Goal: Transaction & Acquisition: Purchase product/service

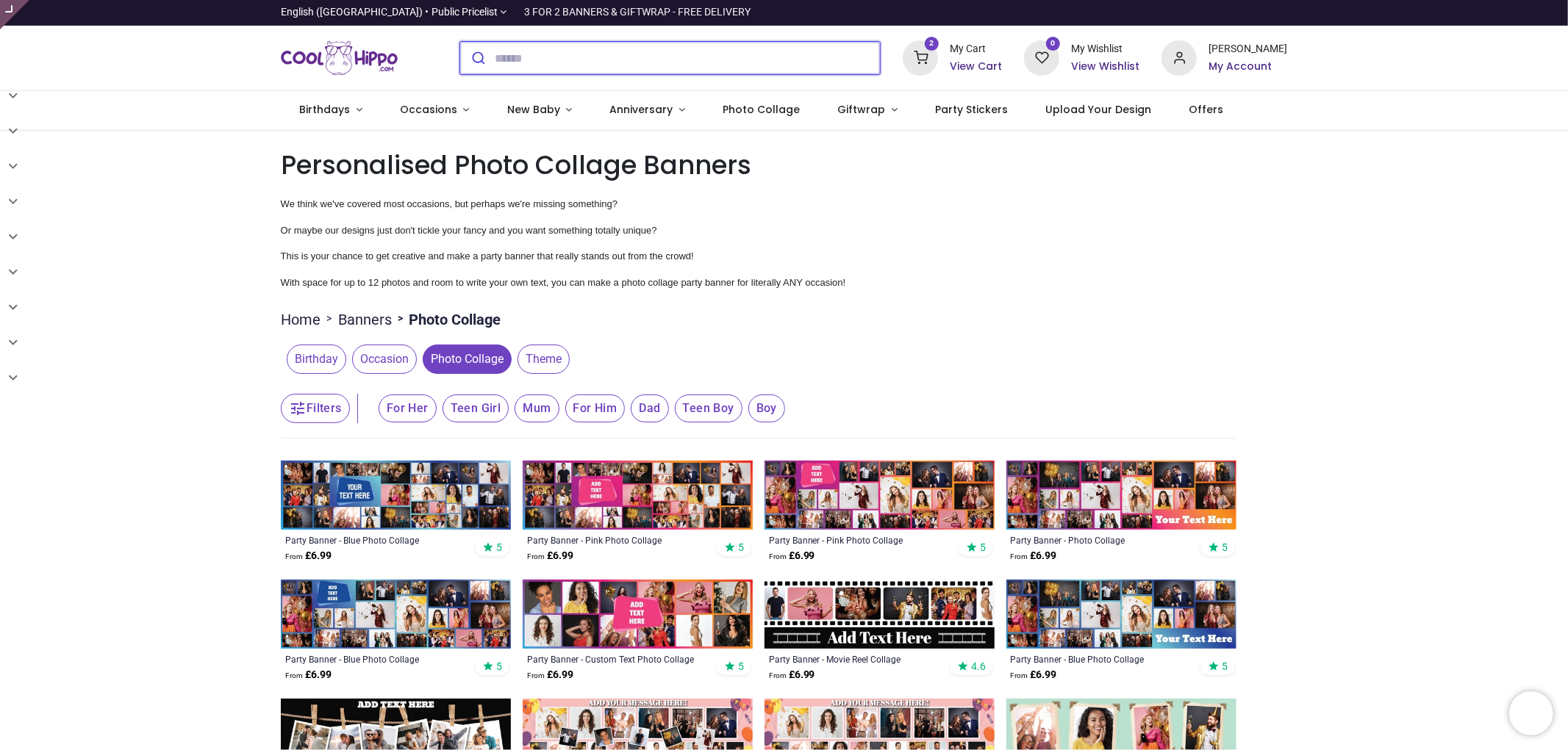
click at [515, 66] on input "search" at bounding box center [688, 58] width 386 height 32
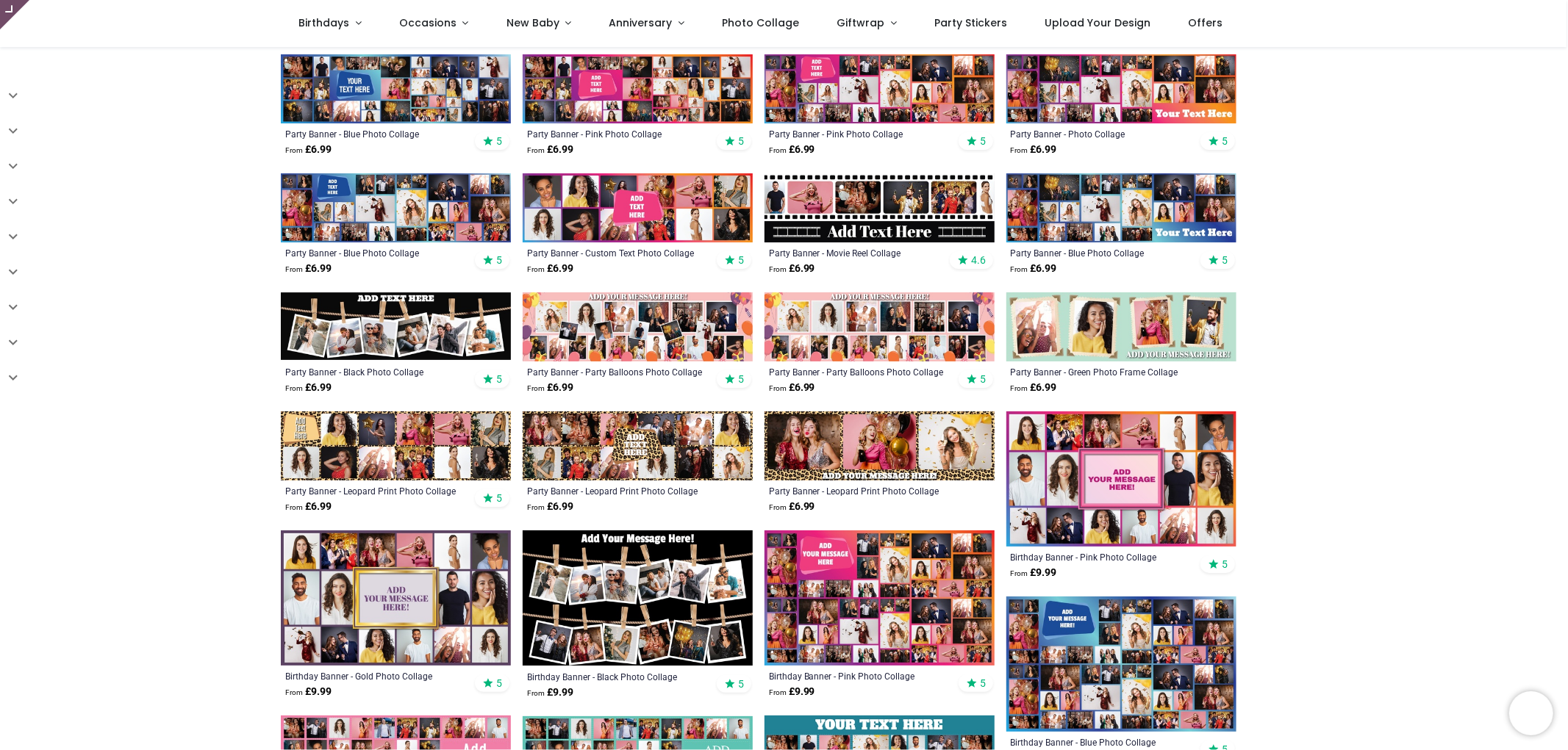
scroll to position [326, 0]
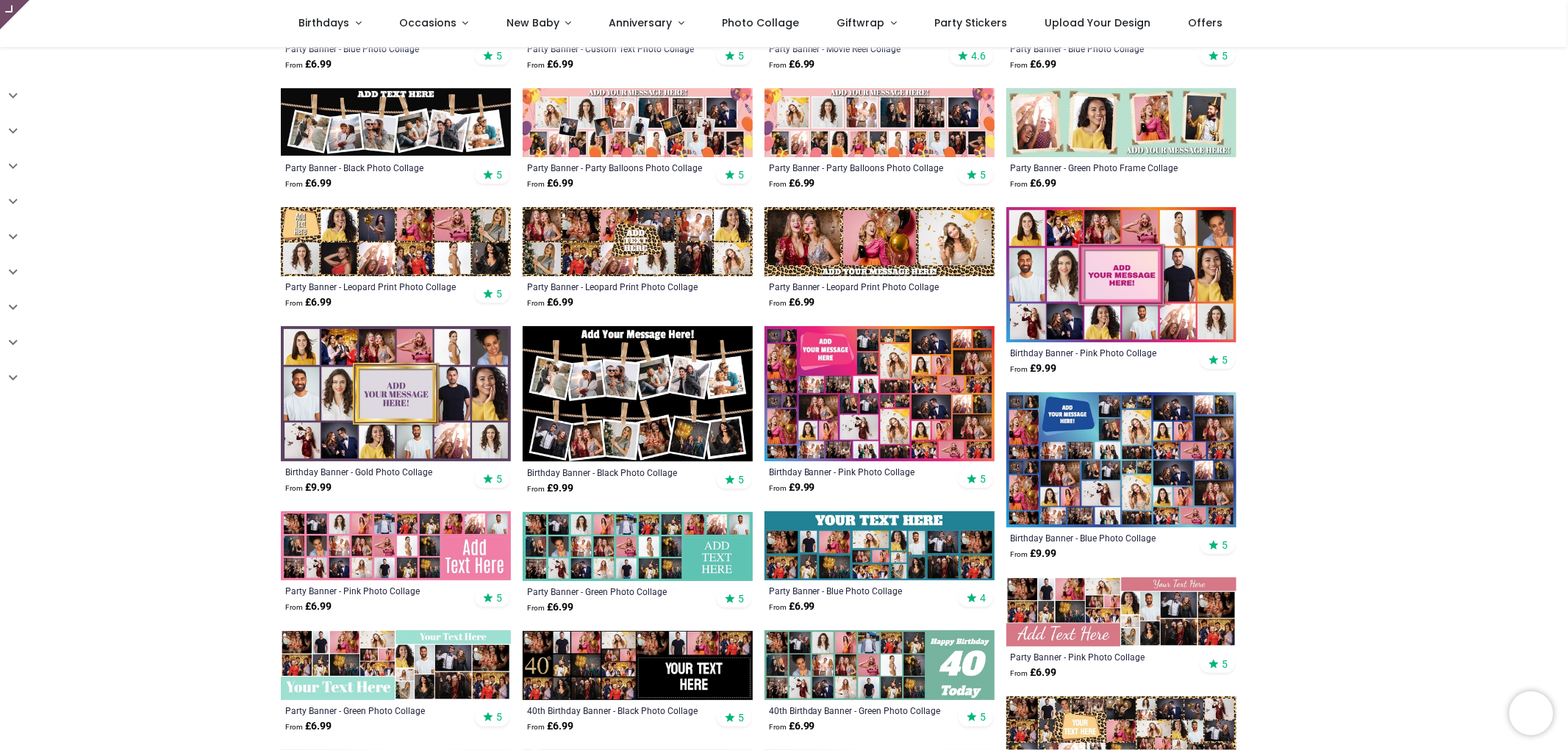
scroll to position [489, 0]
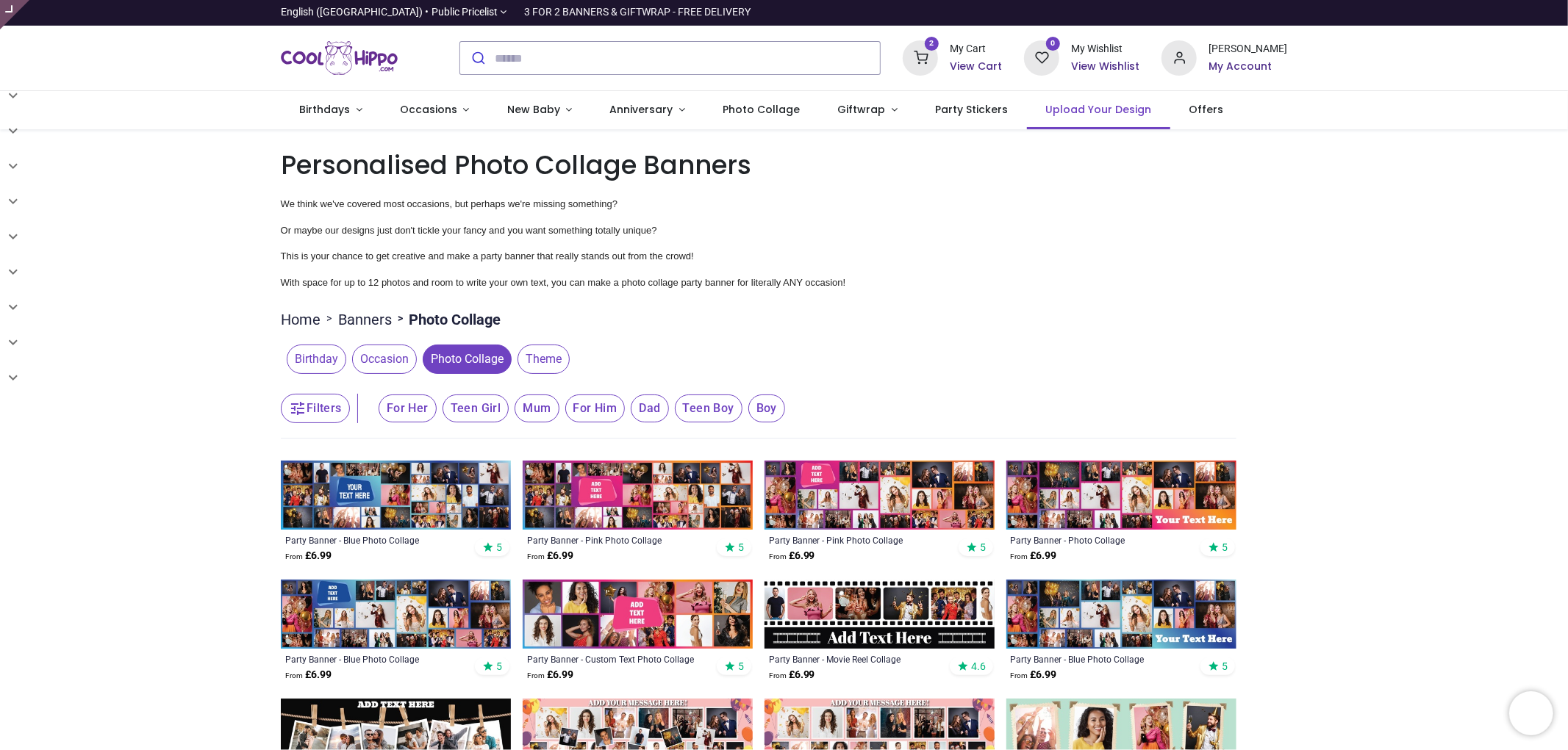
click at [1089, 113] on span "Upload Your Design" at bounding box center [1098, 109] width 106 height 15
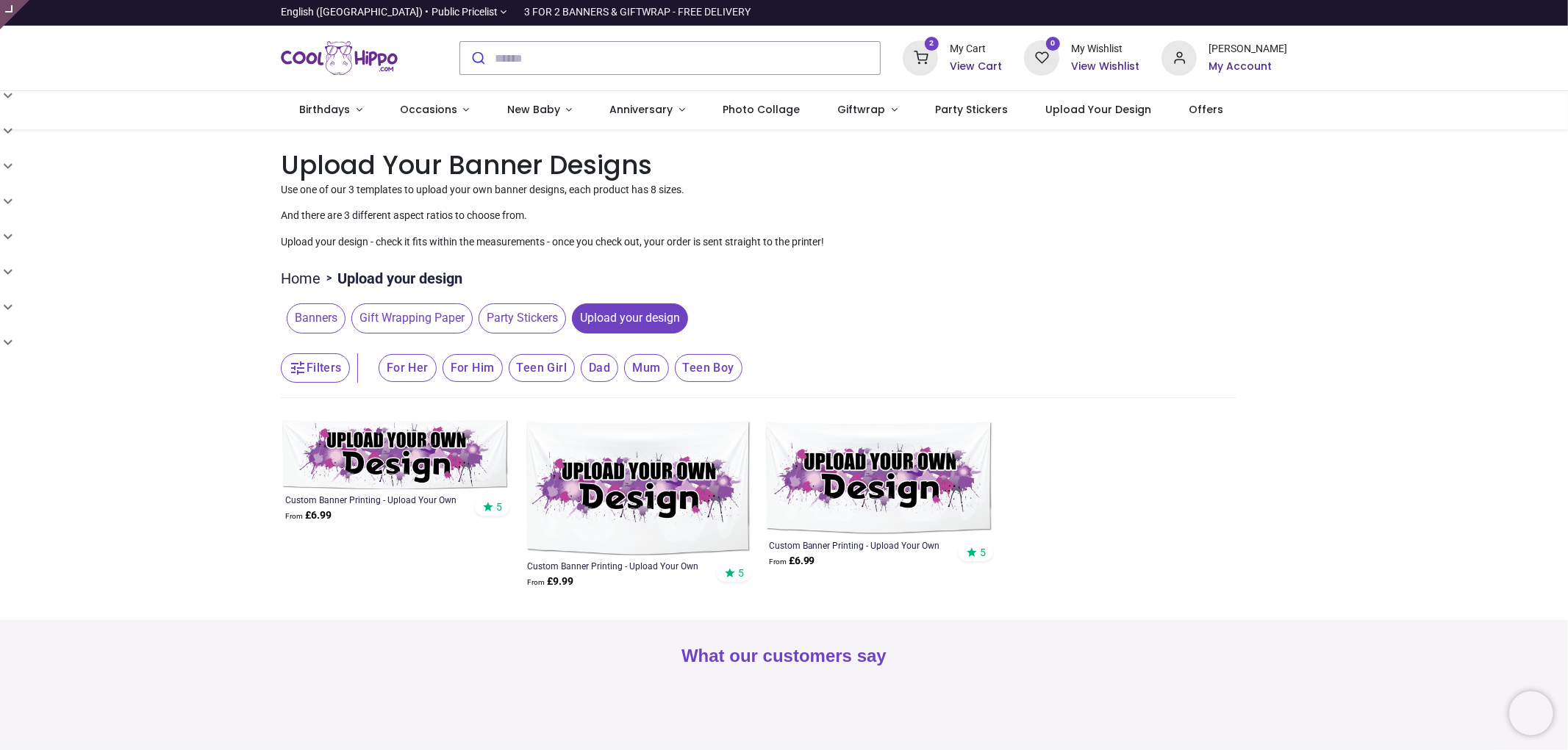
type input "**********"
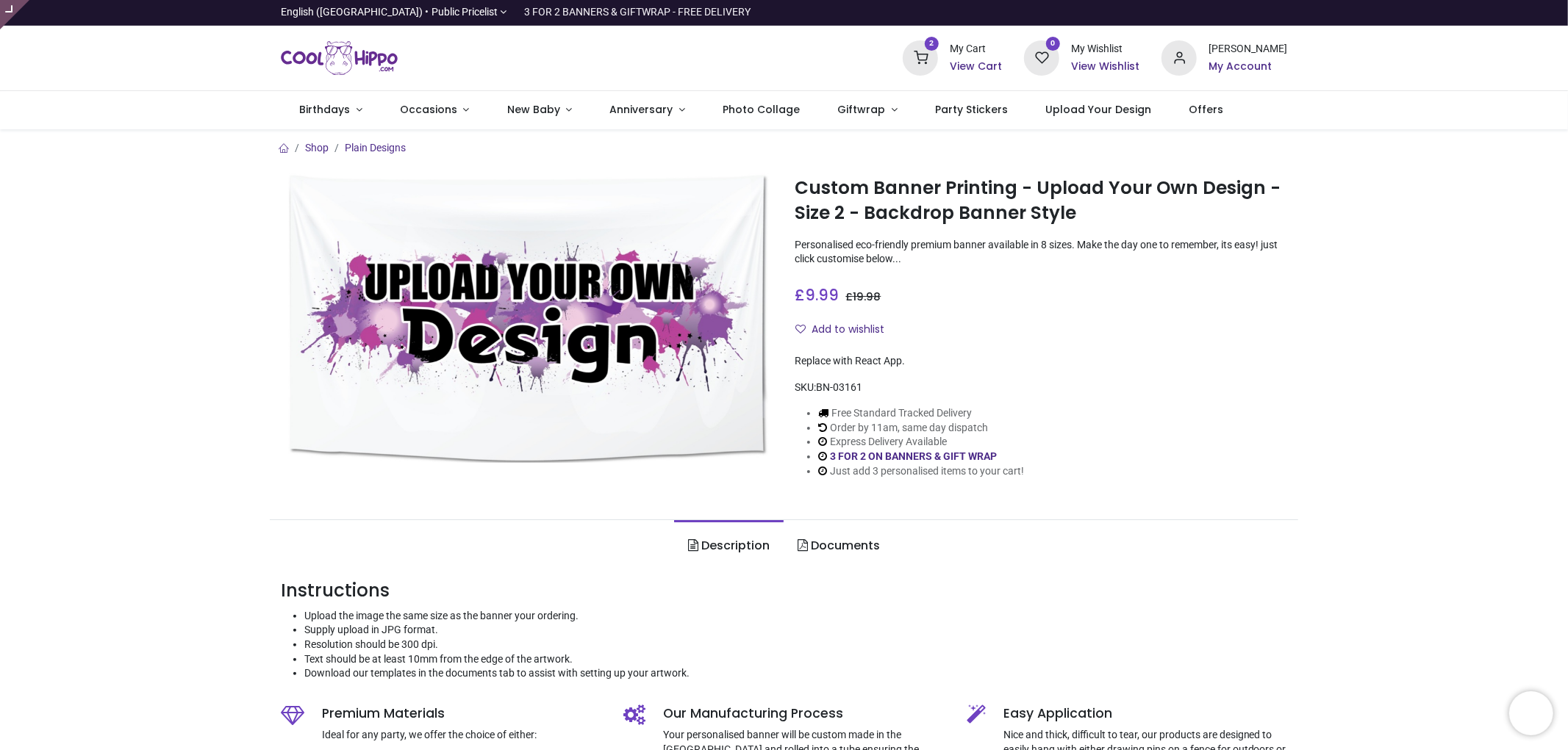
type input "**********"
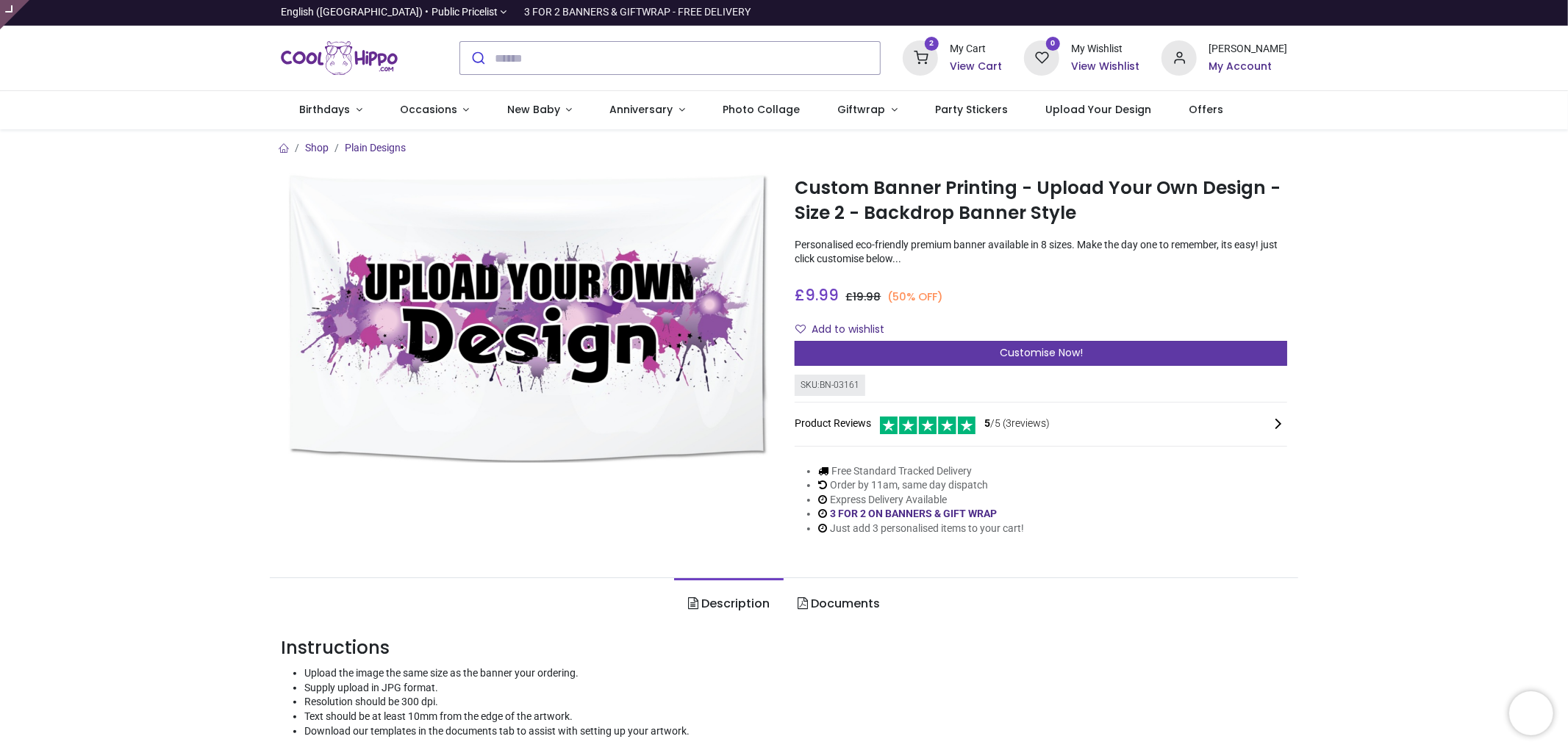
click at [1096, 349] on div "Customise Now!" at bounding box center [1041, 353] width 493 height 25
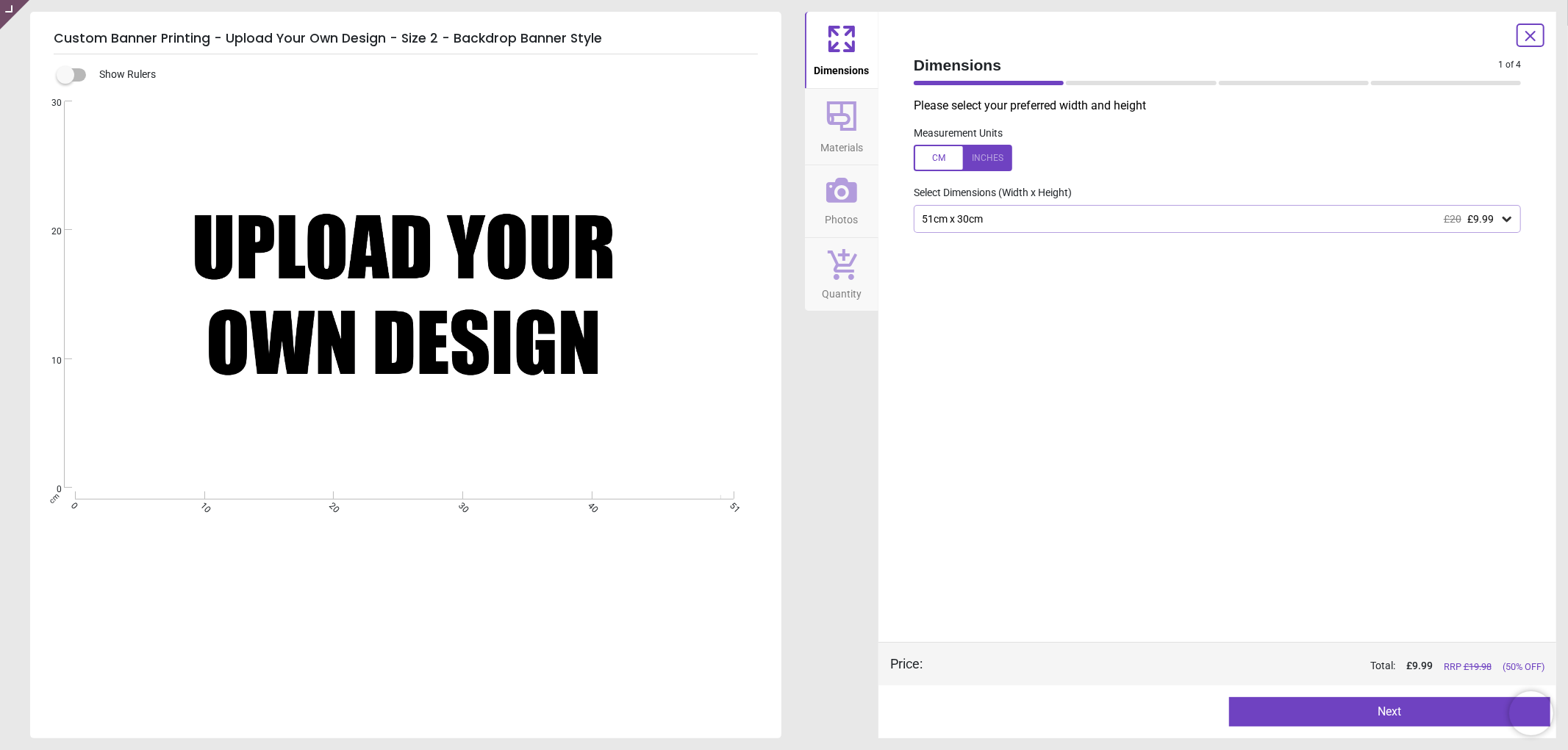
click at [835, 157] on button "Materials" at bounding box center [842, 127] width 73 height 76
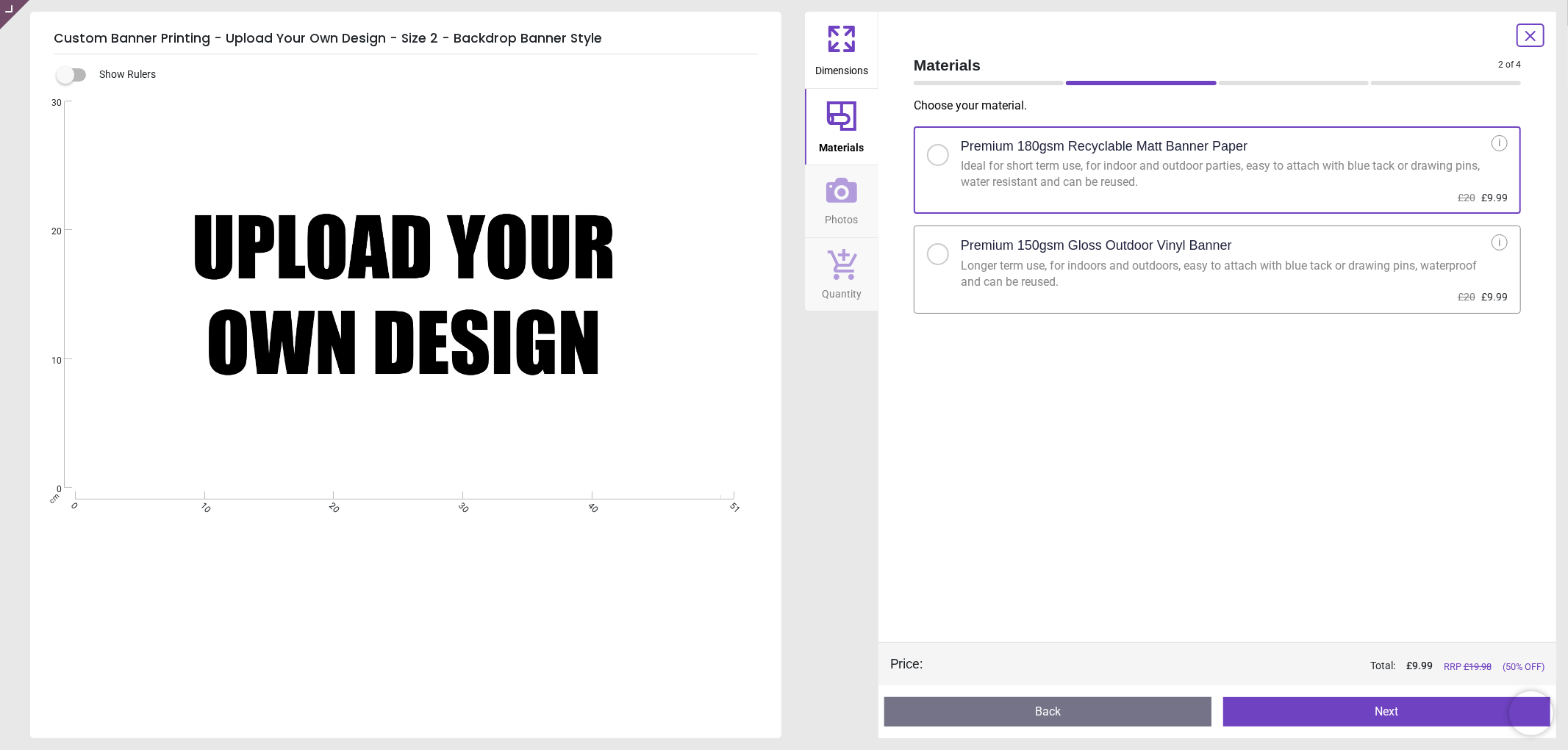
click at [835, 57] on span "Dimensions" at bounding box center [842, 67] width 53 height 22
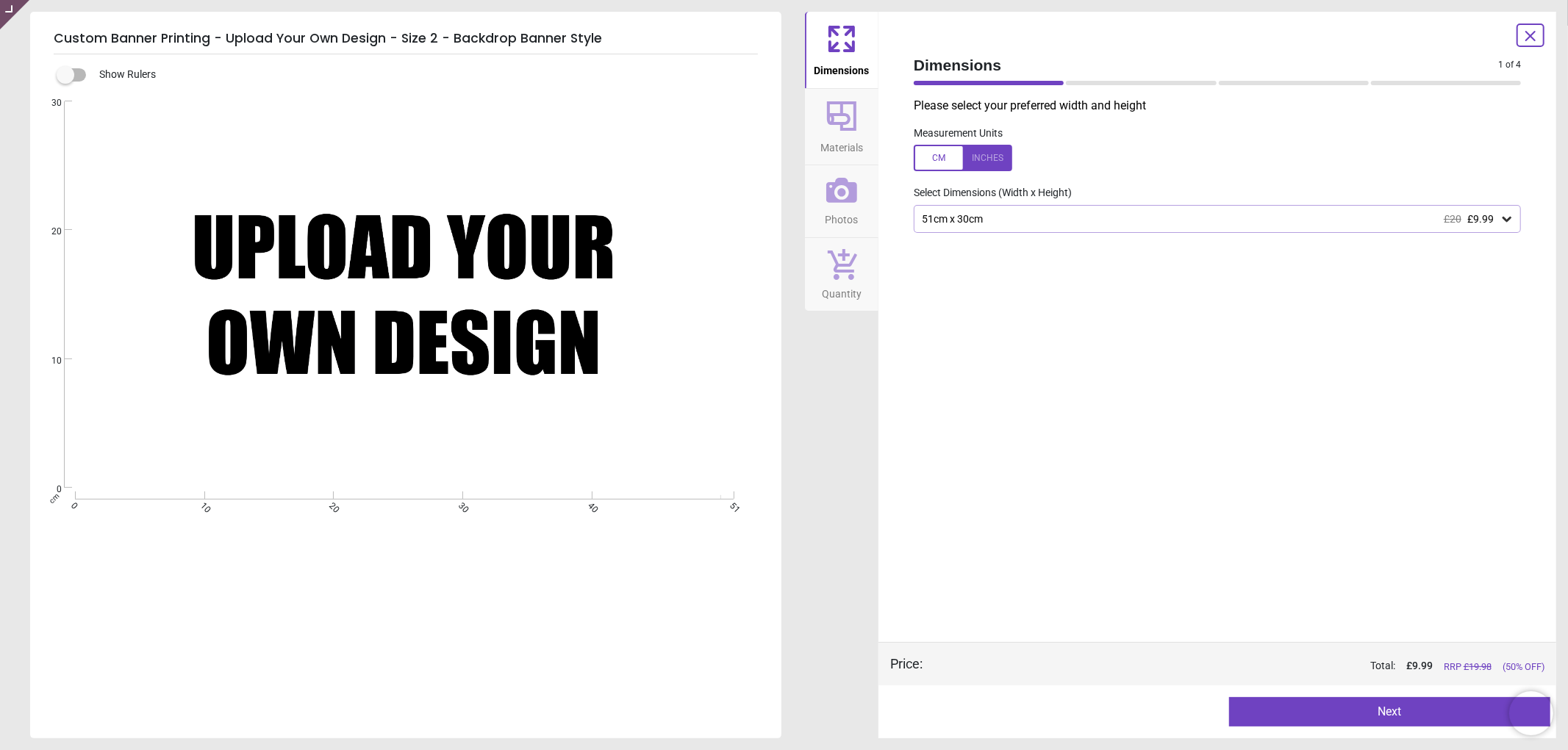
click at [987, 215] on div "51cm x 30cm £20 £9.99" at bounding box center [1210, 219] width 580 height 12
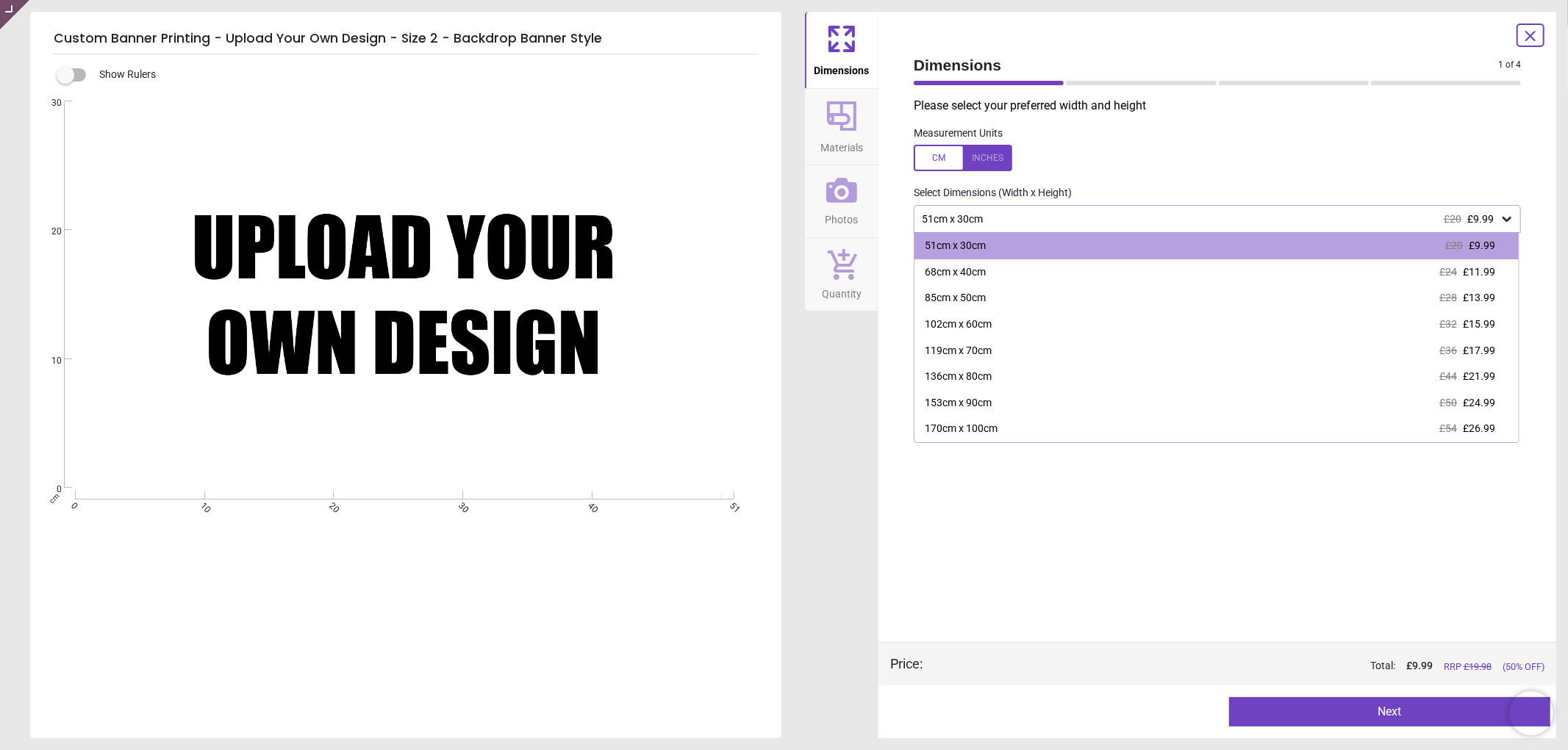
click at [1530, 37] on icon at bounding box center [1530, 35] width 8 height 8
